Goal: Information Seeking & Learning: Learn about a topic

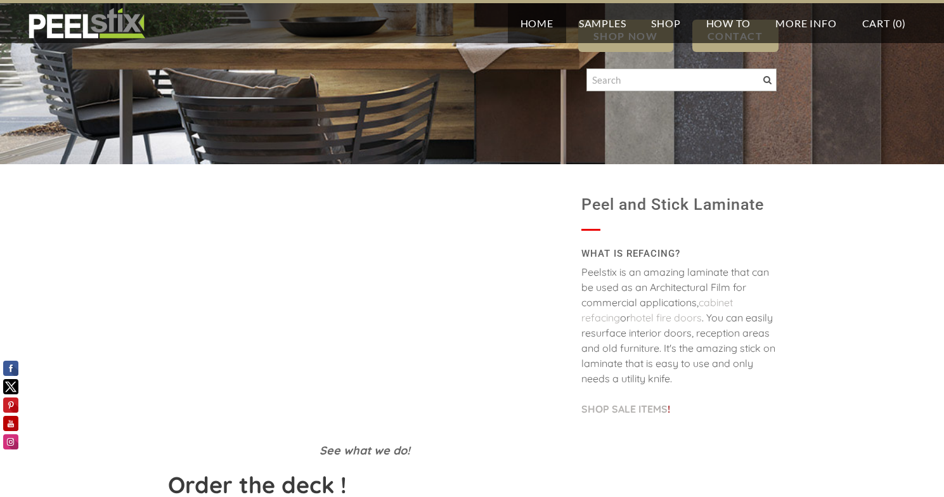
scroll to position [203, 0]
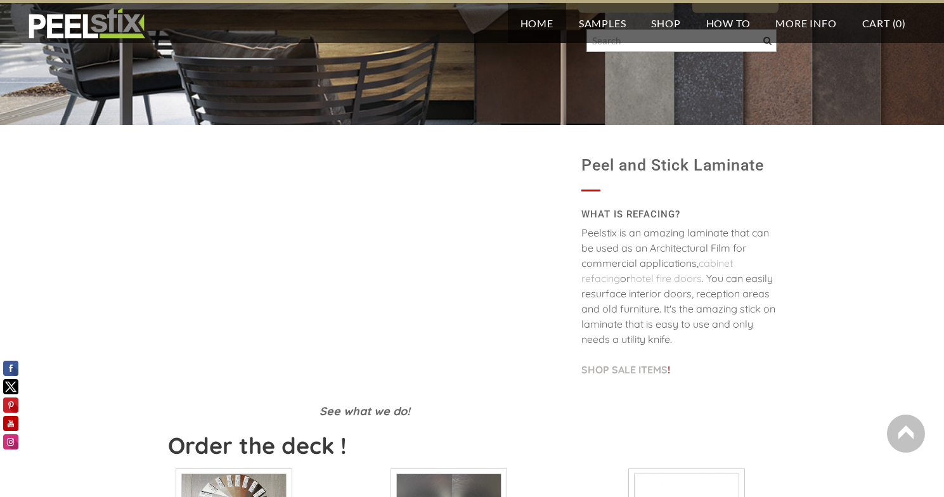
click at [605, 411] on td "Peel and Stick Laminate WHAT IS REFACING? Peelstix is an amazing laminate that …" at bounding box center [679, 290] width 214 height 281
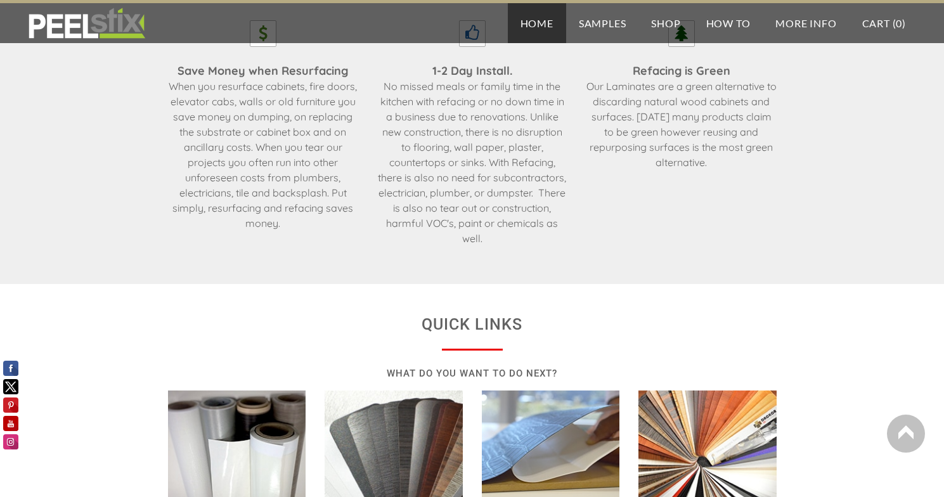
scroll to position [2140, 0]
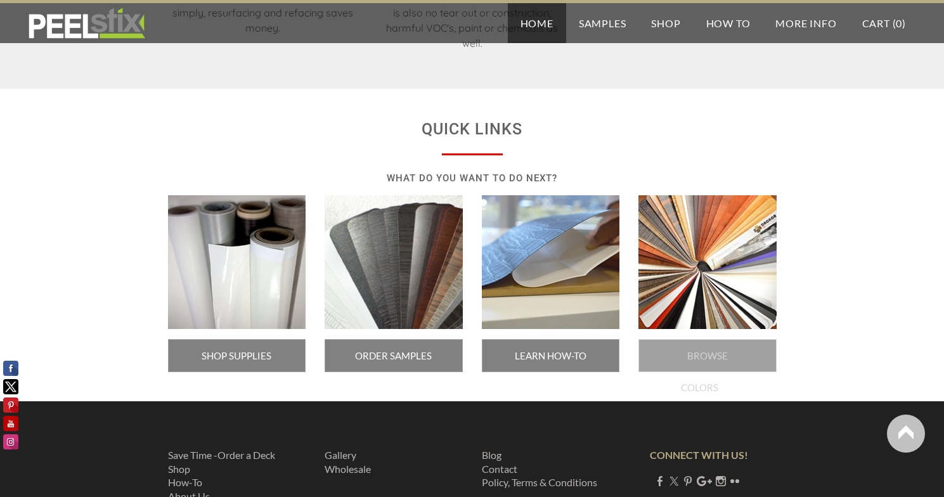
click at [654, 352] on span "BROWSE COLORS" at bounding box center [707, 355] width 138 height 33
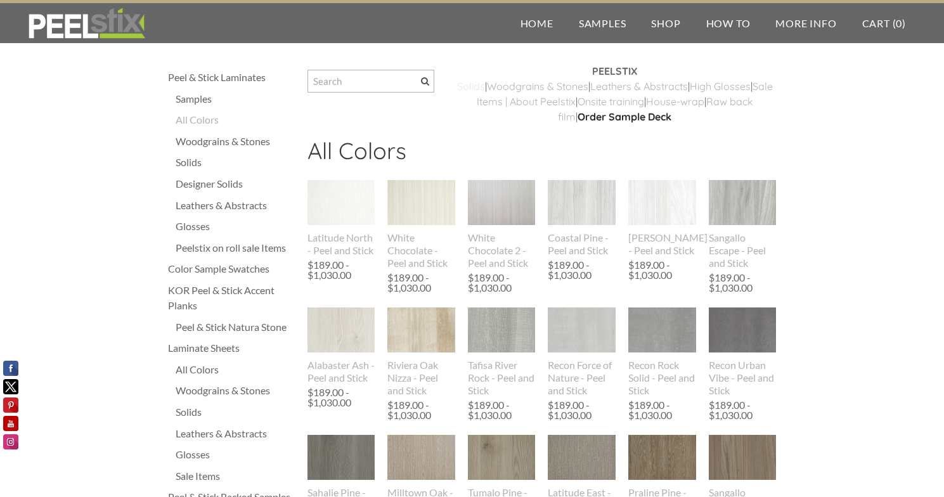
click at [482, 84] on link "​Solids" at bounding box center [471, 86] width 28 height 13
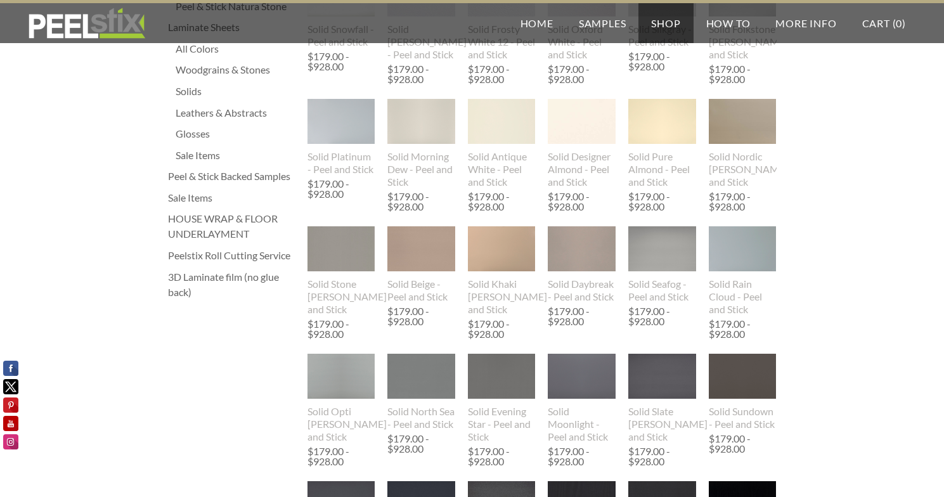
scroll to position [355, 0]
